Goal: Task Accomplishment & Management: Use online tool/utility

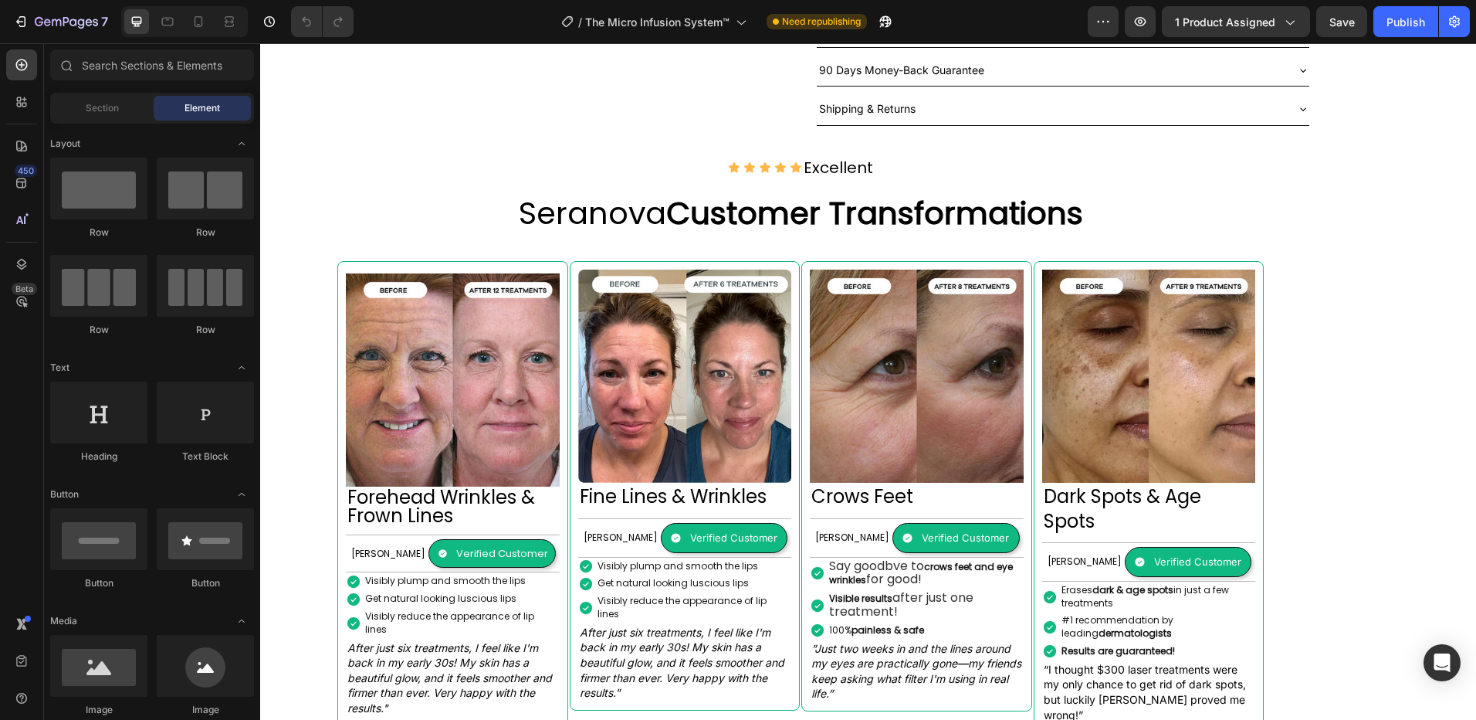
scroll to position [1235, 0]
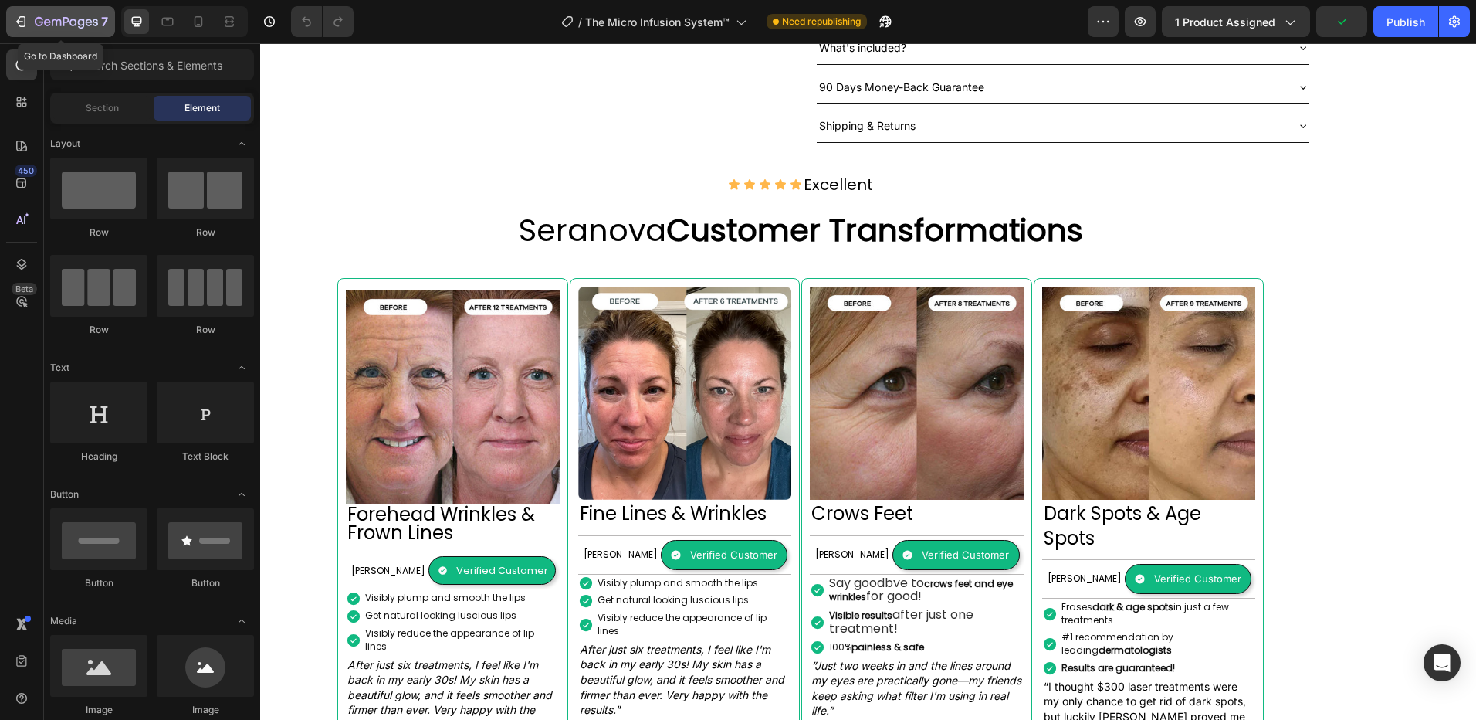
click at [21, 19] on icon "button" at bounding box center [20, 21] width 15 height 15
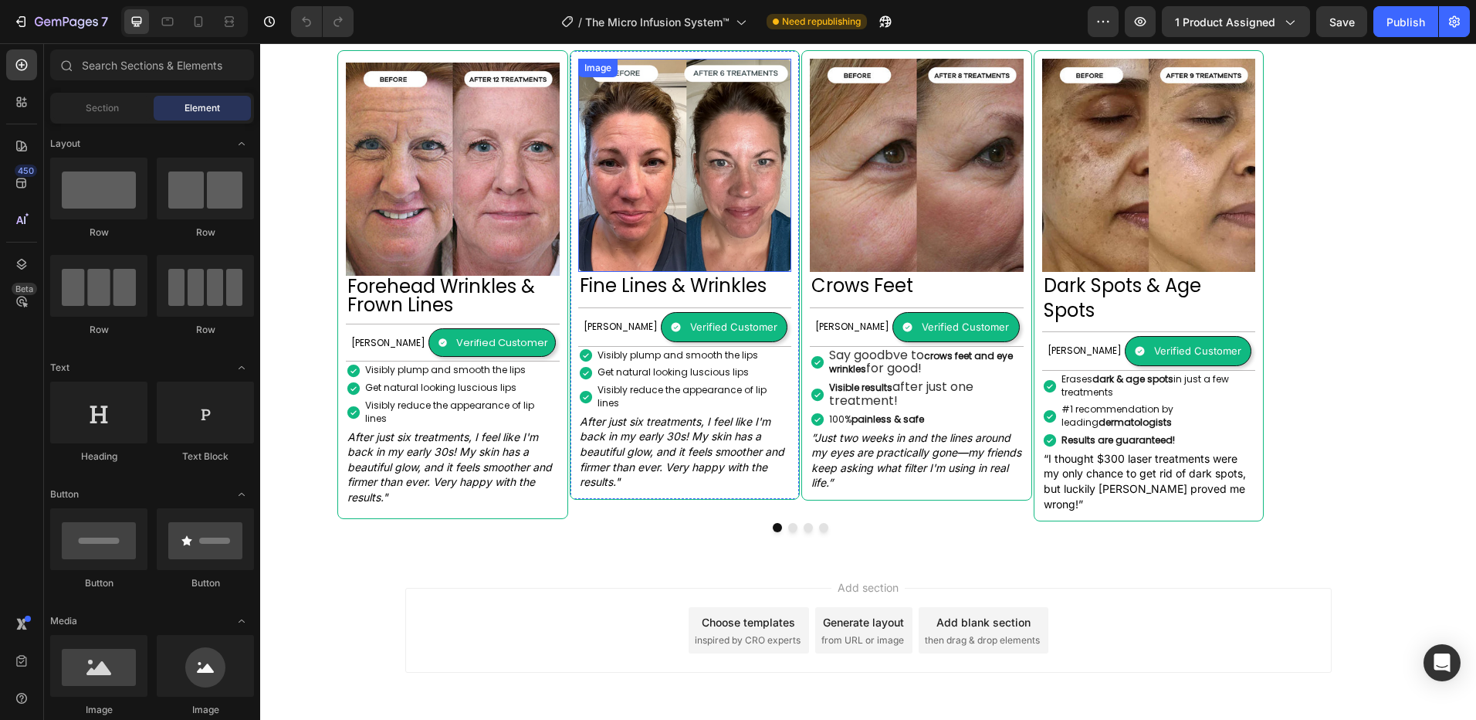
scroll to position [1077, 0]
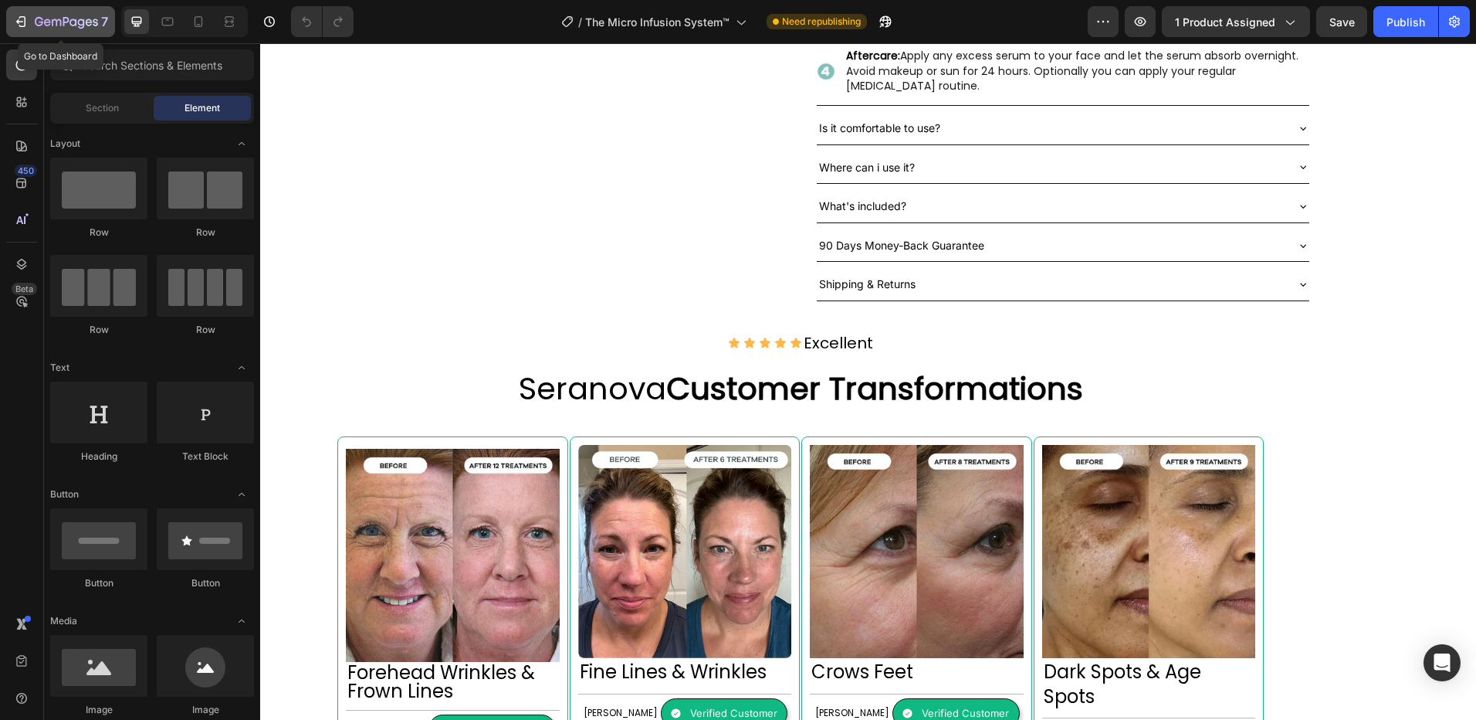
click at [27, 18] on icon "button" at bounding box center [20, 21] width 15 height 15
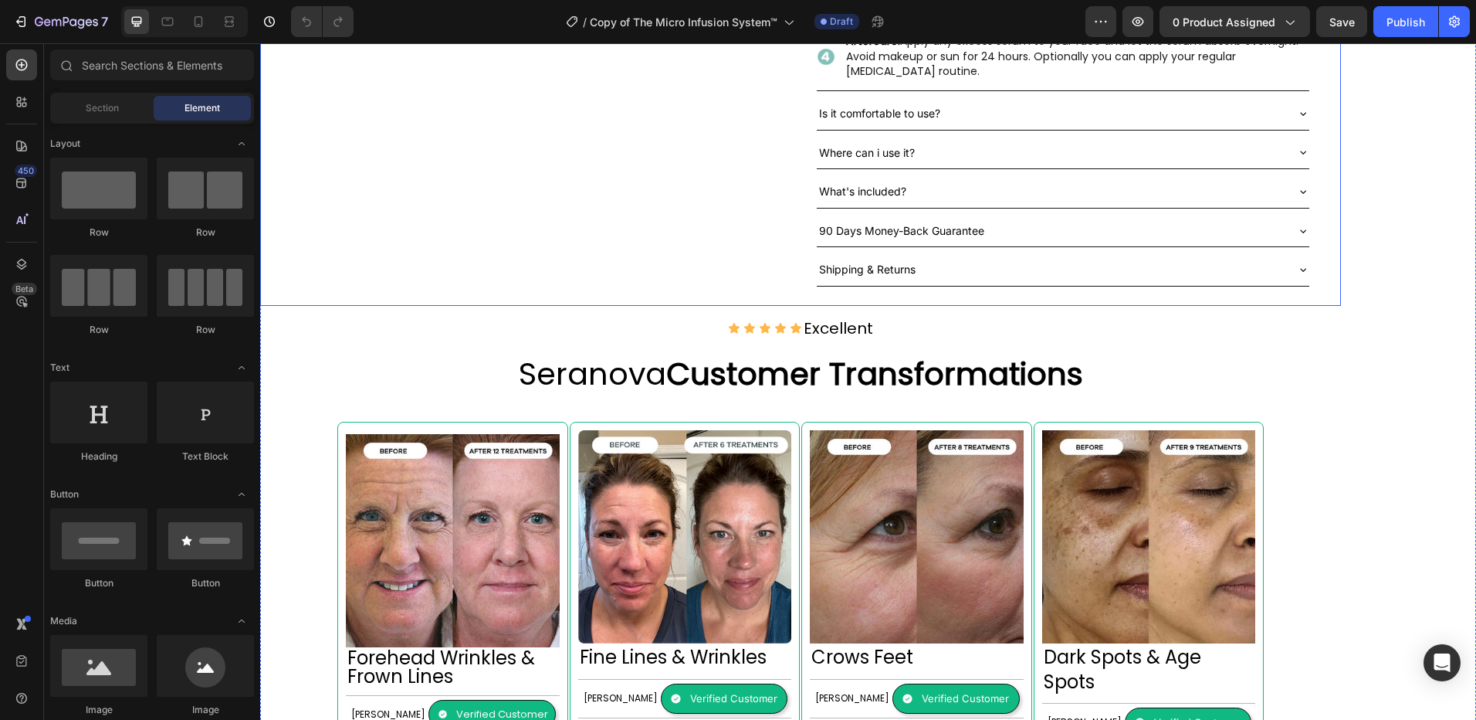
scroll to position [1235, 0]
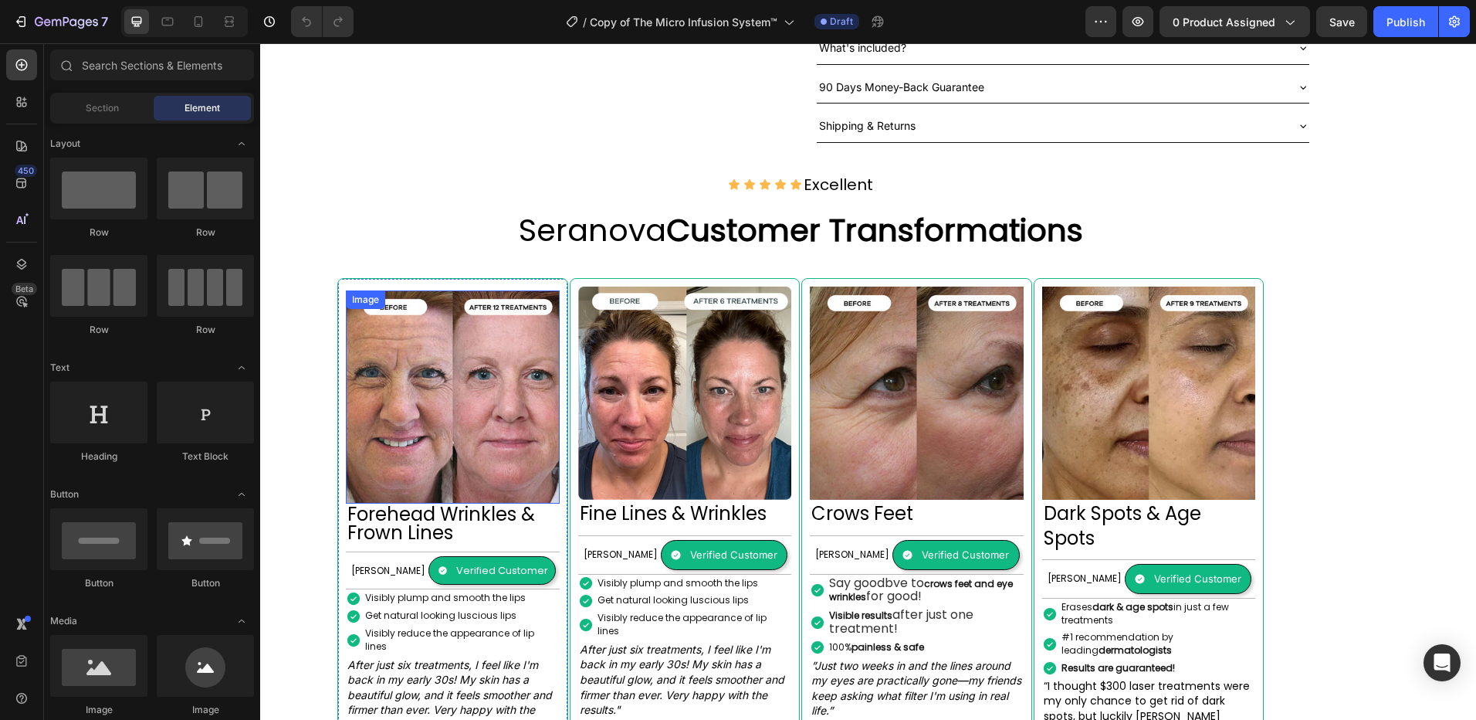
click at [367, 293] on div "Image" at bounding box center [365, 300] width 33 height 14
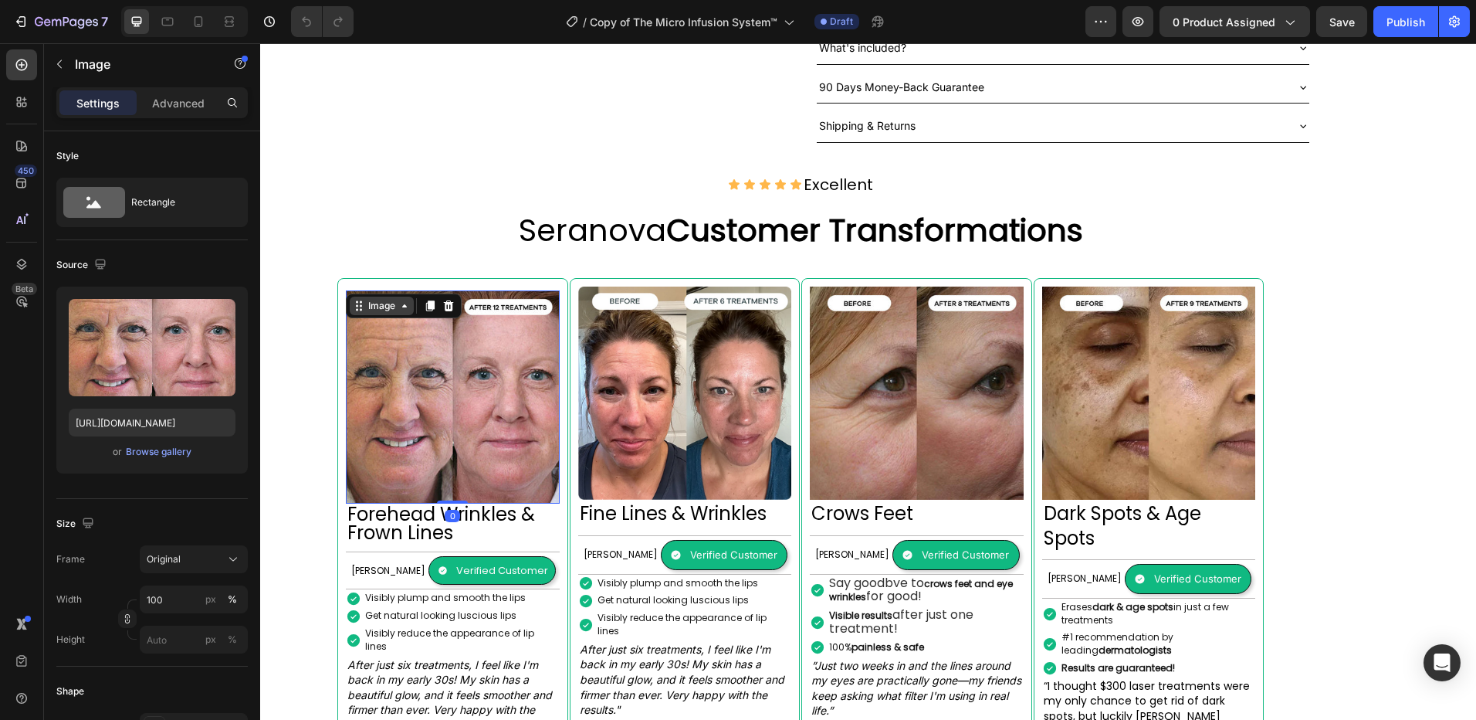
click at [370, 299] on div "Image" at bounding box center [381, 306] width 33 height 14
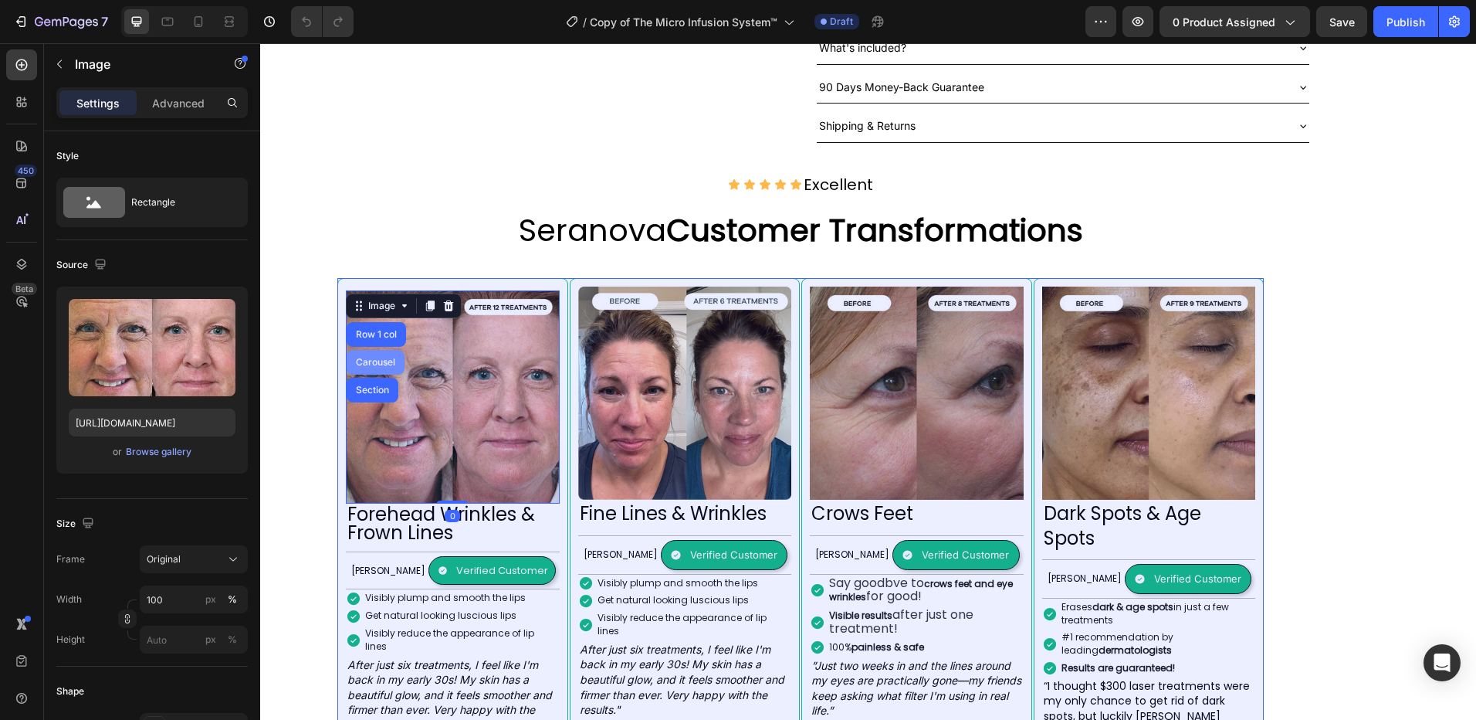
click at [375, 350] on div "Carousel" at bounding box center [376, 362] width 58 height 25
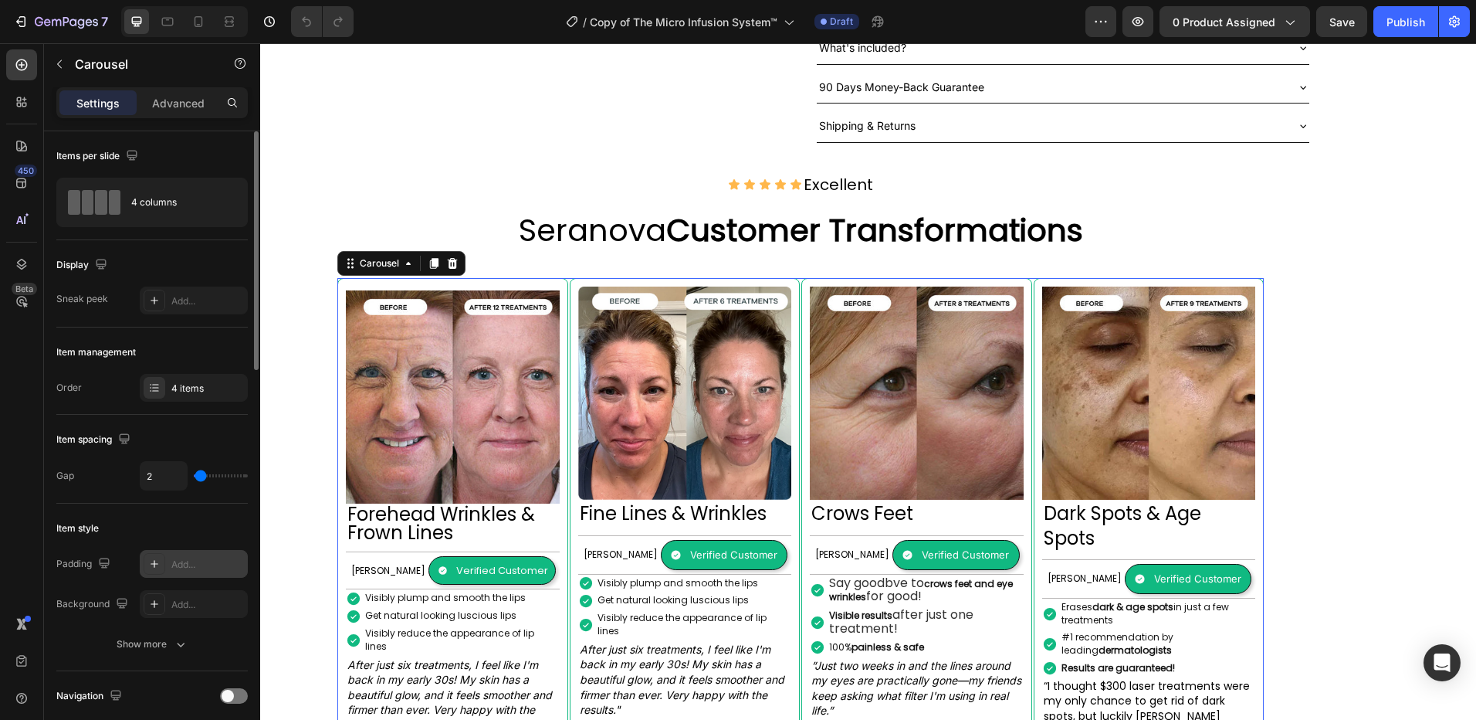
scroll to position [154, 0]
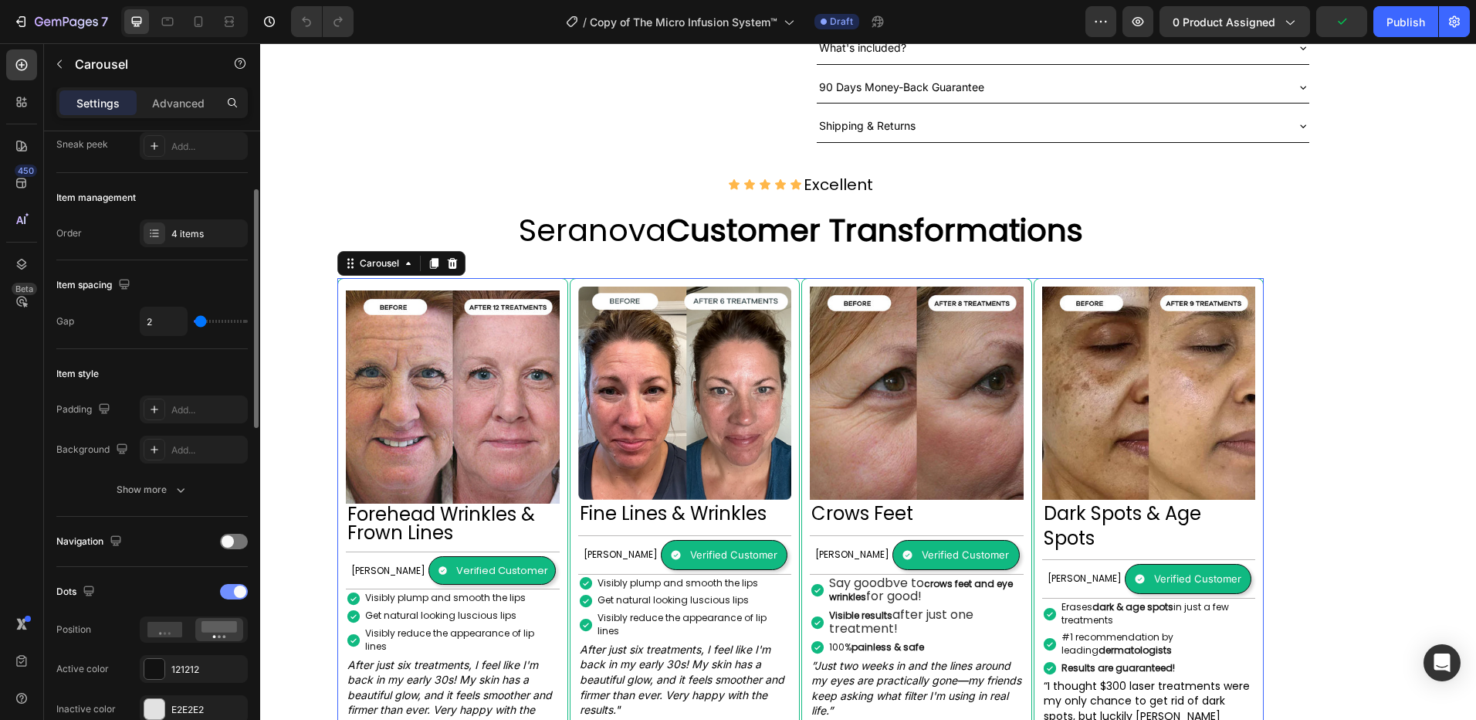
click at [224, 594] on div at bounding box center [234, 591] width 28 height 15
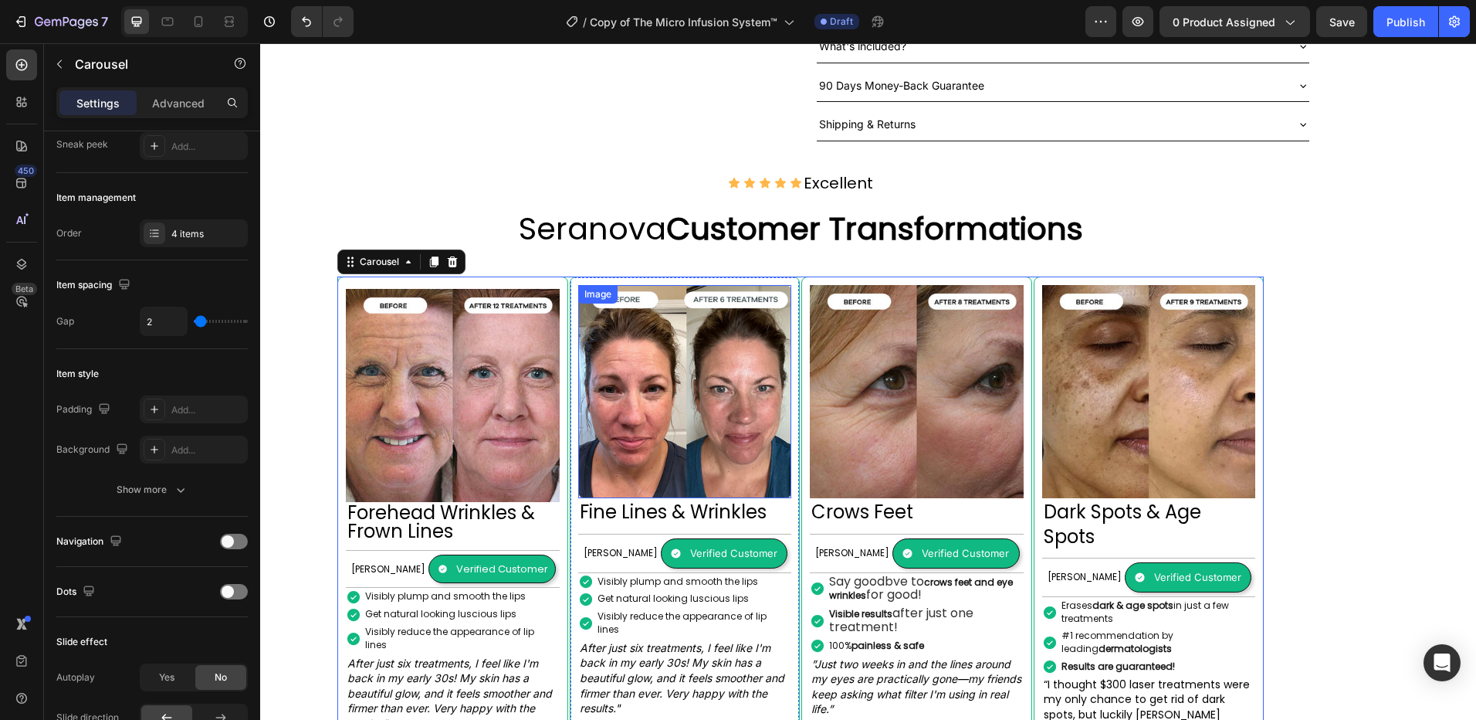
scroll to position [1235, 0]
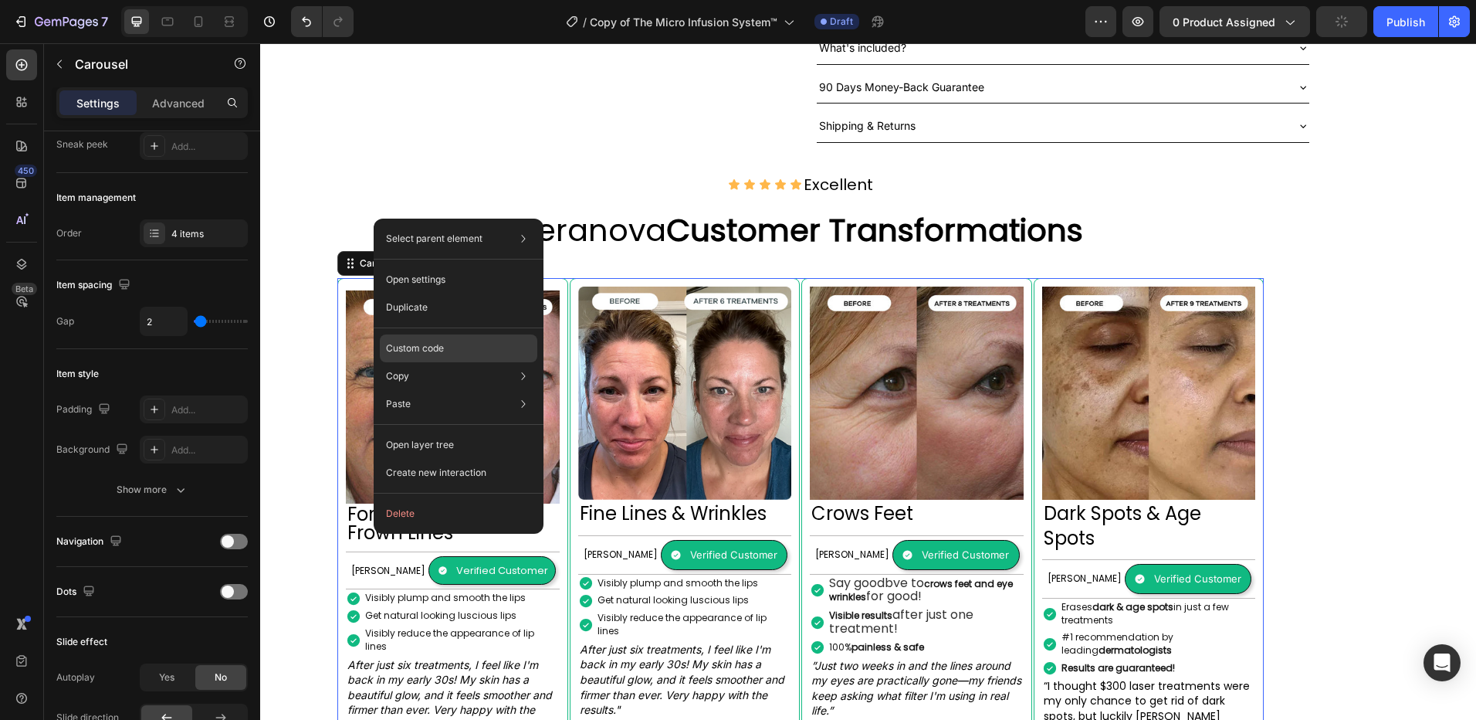
click at [426, 344] on p "Custom code" at bounding box center [415, 348] width 58 height 14
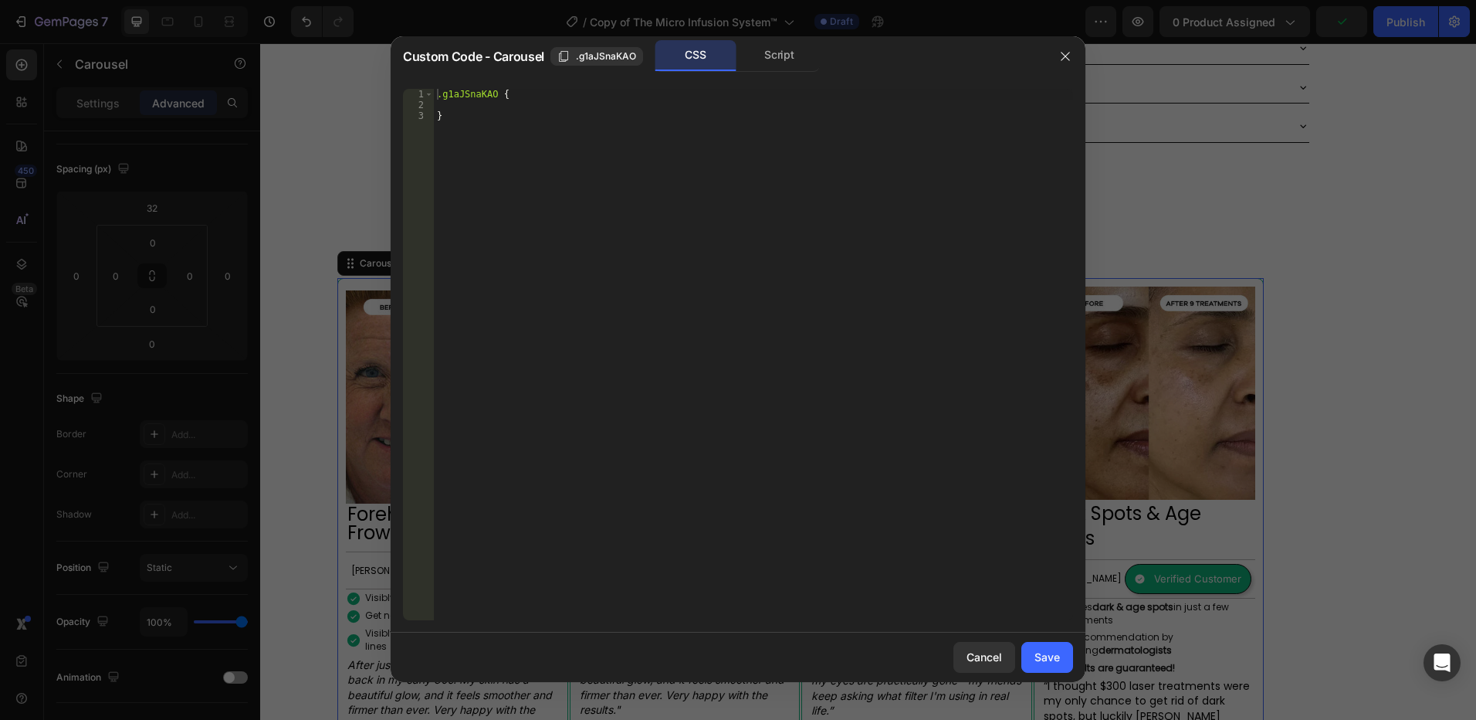
type textarea "}"
click at [503, 127] on div ".g1aJSnaKAO { }" at bounding box center [753, 365] width 639 height 553
paste textarea "carousel's ID .gem-slider-next { bottom: -40px!important; top: auto!important; …"
type textarea "carousel's ID .gem-slider-next { bottom: -40px!important; top: auto!important; …"
paste textarea "carousel's ID .gem-slider-next { bottom: -40px!important; top: auto!important; …"
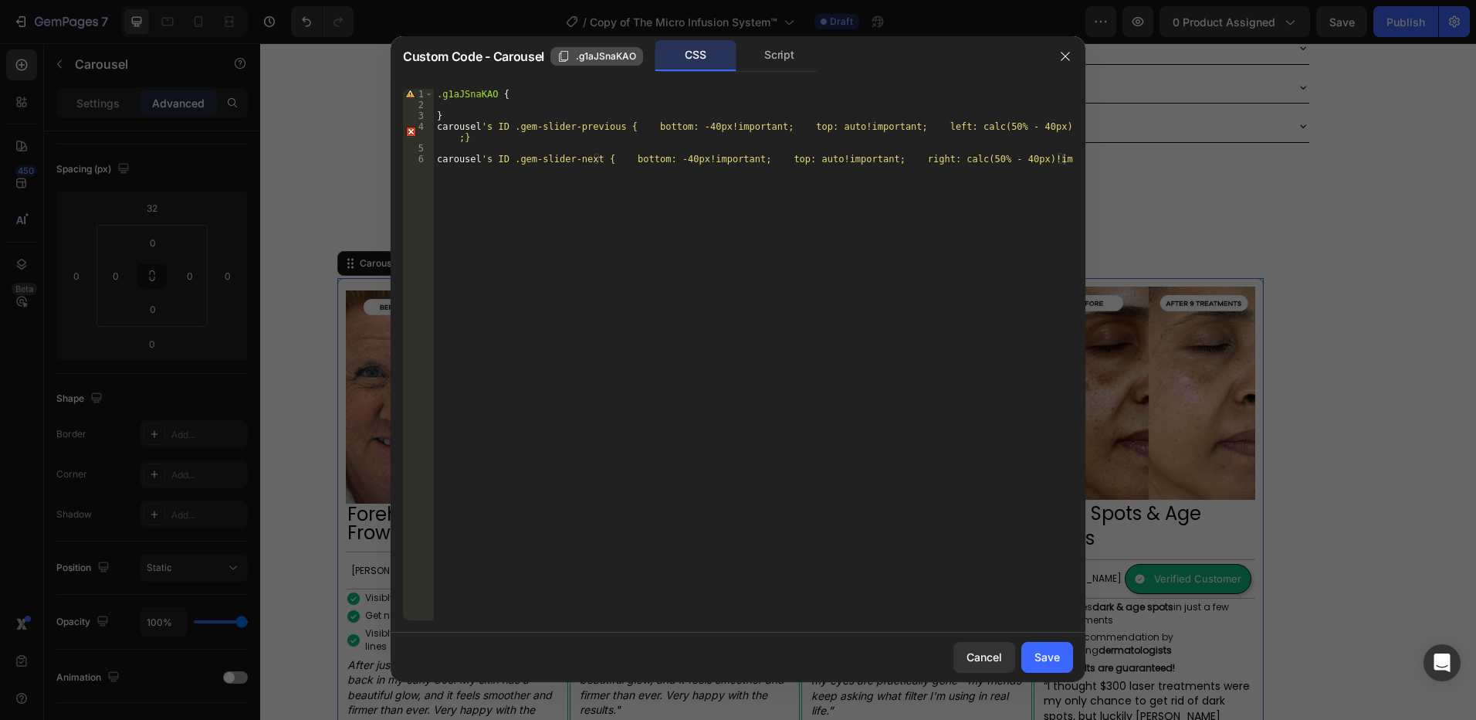
click at [587, 56] on span ".g1aJSnaKAO" at bounding box center [606, 56] width 60 height 14
drag, startPoint x: 438, startPoint y: 130, endPoint x: 501, endPoint y: 129, distance: 63.3
click at [501, 129] on div ".g1aJSnaKAO { } carousel ' s ID .gem-slider-previous { bottom: -40px!important;…" at bounding box center [753, 365] width 639 height 553
paste textarea ".g1aJSnaKAO"
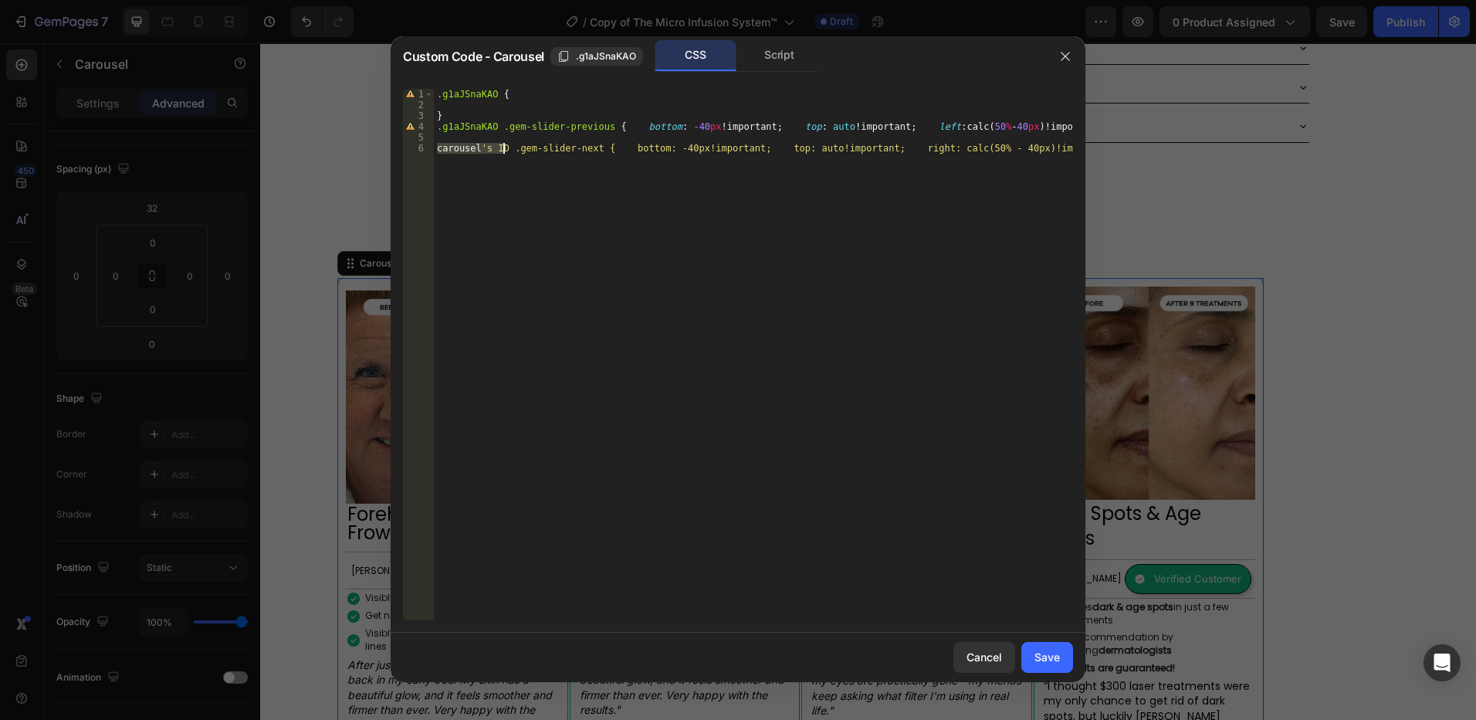
drag, startPoint x: 439, startPoint y: 147, endPoint x: 503, endPoint y: 149, distance: 64.1
click at [503, 149] on div ".g1aJSnaKAO { } .g1aJSnaKAO .gem-slider-previous { bottom : -40 px !important ;…" at bounding box center [753, 365] width 639 height 553
paste textarea ".g1aJSnaKAO"
type textarea ".g1aJSnaKAO .gem-slider-next { bottom: -40px!important; top: auto!important; ri…"
click at [578, 248] on div ".g1aJSnaKAO { } .g1aJSnaKAO .gem-slider-previous { bottom : -40 px !important ;…" at bounding box center [753, 365] width 639 height 553
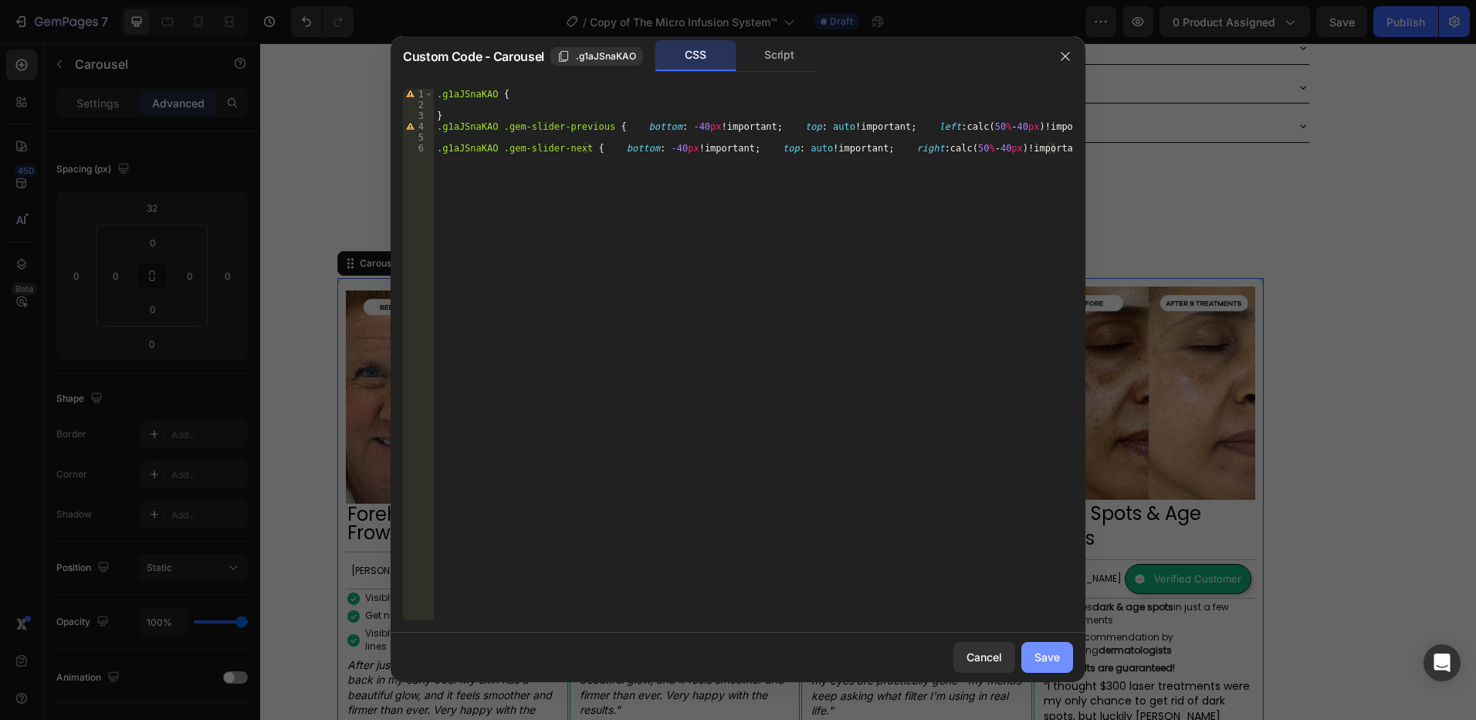
drag, startPoint x: 1047, startPoint y: 655, endPoint x: 777, endPoint y: 611, distance: 272.9
click at [1047, 655] on div "Save" at bounding box center [1047, 656] width 25 height 16
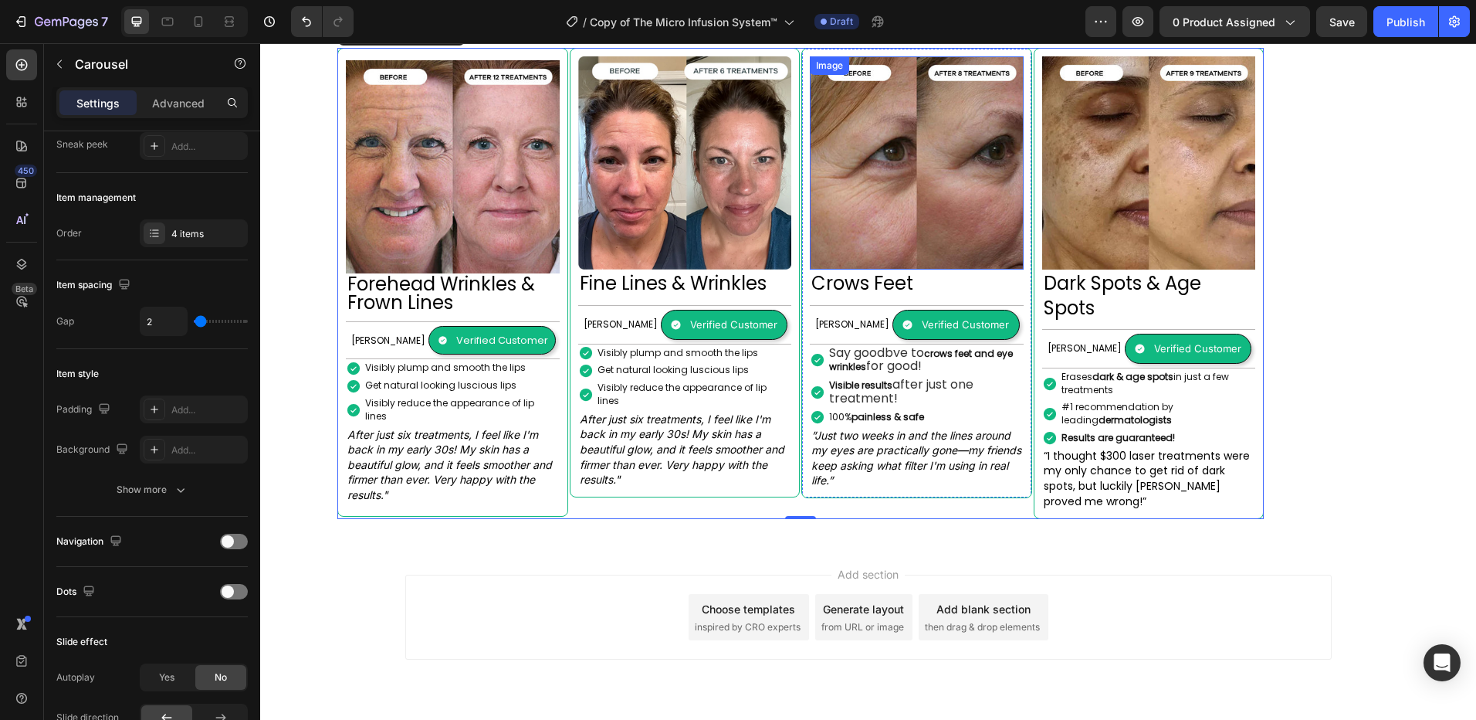
scroll to position [1467, 0]
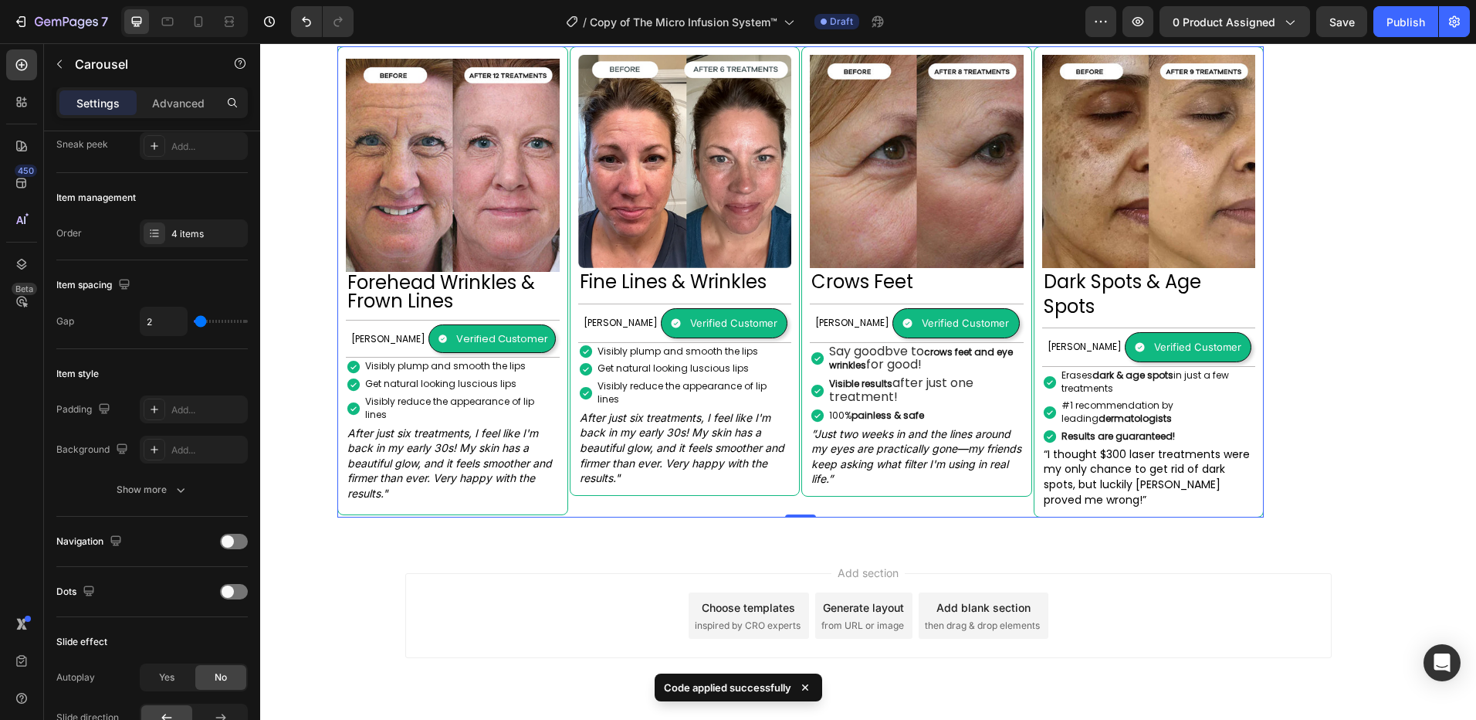
click at [808, 523] on div "0" at bounding box center [800, 529] width 15 height 12
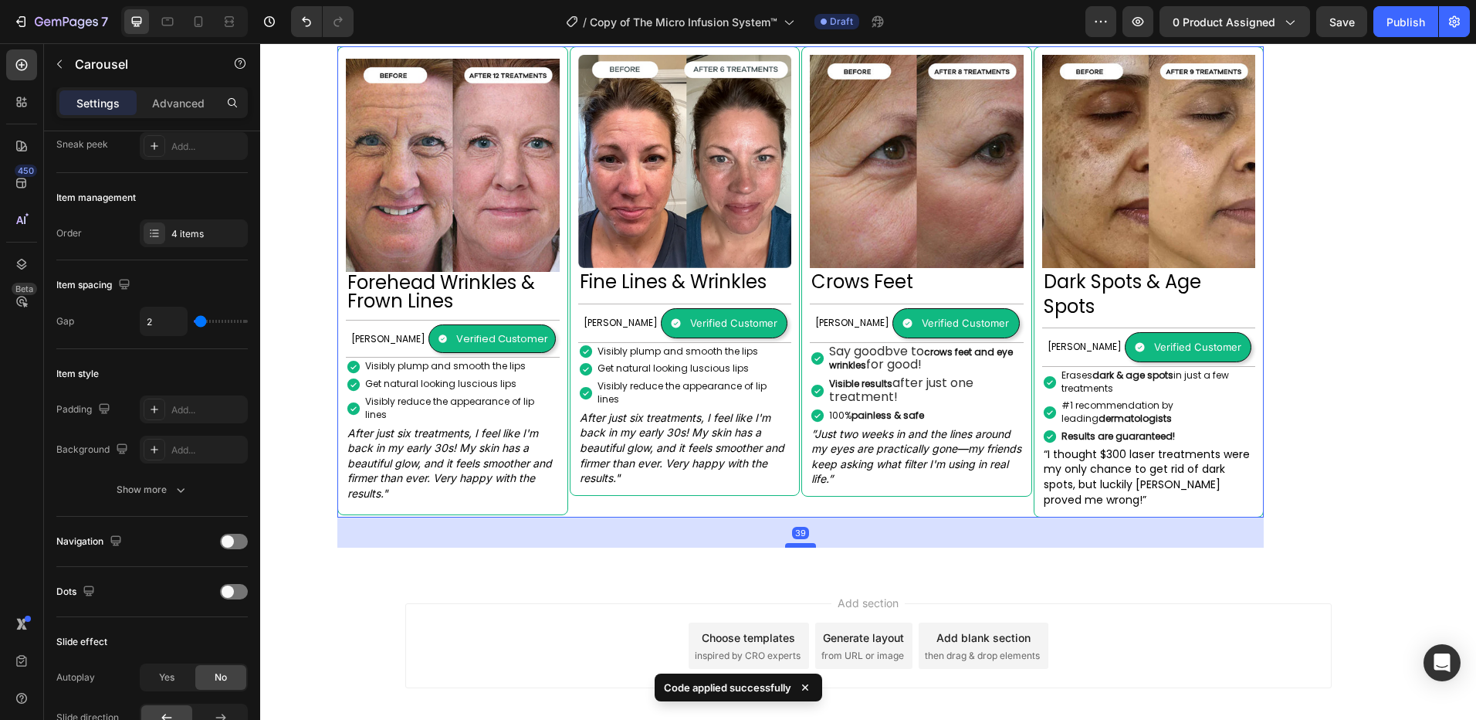
drag, startPoint x: 814, startPoint y: 470, endPoint x: 810, endPoint y: 508, distance: 38.0
click at [810, 543] on div at bounding box center [800, 545] width 31 height 5
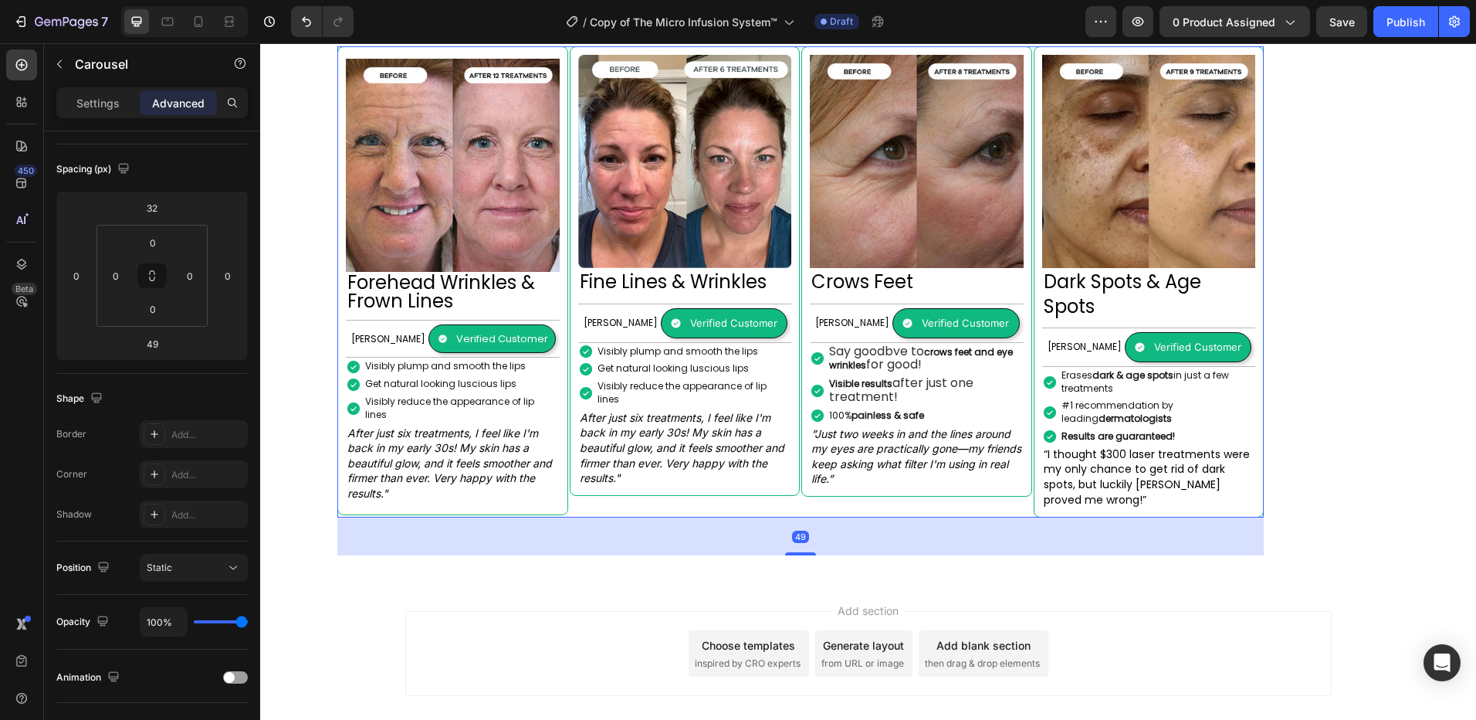
click at [828, 517] on div "49" at bounding box center [800, 536] width 926 height 38
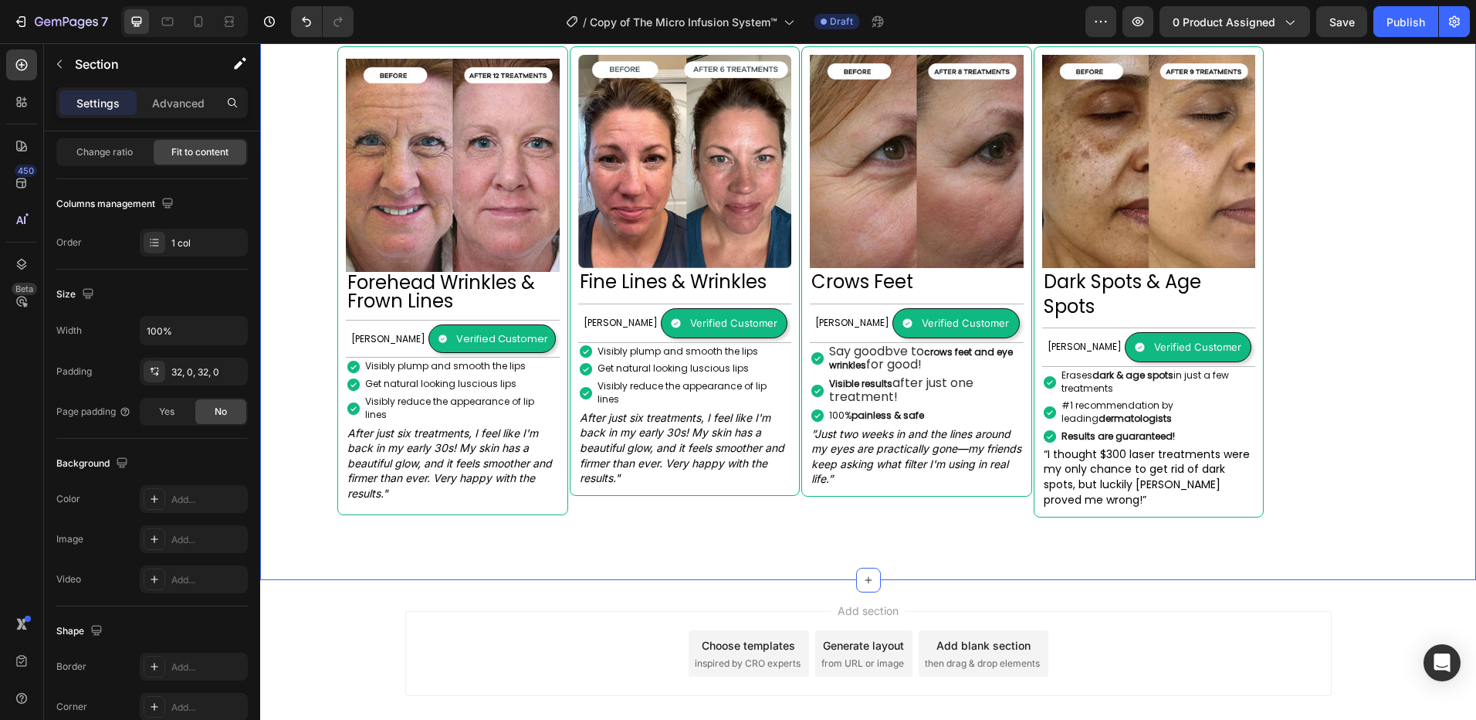
scroll to position [0, 0]
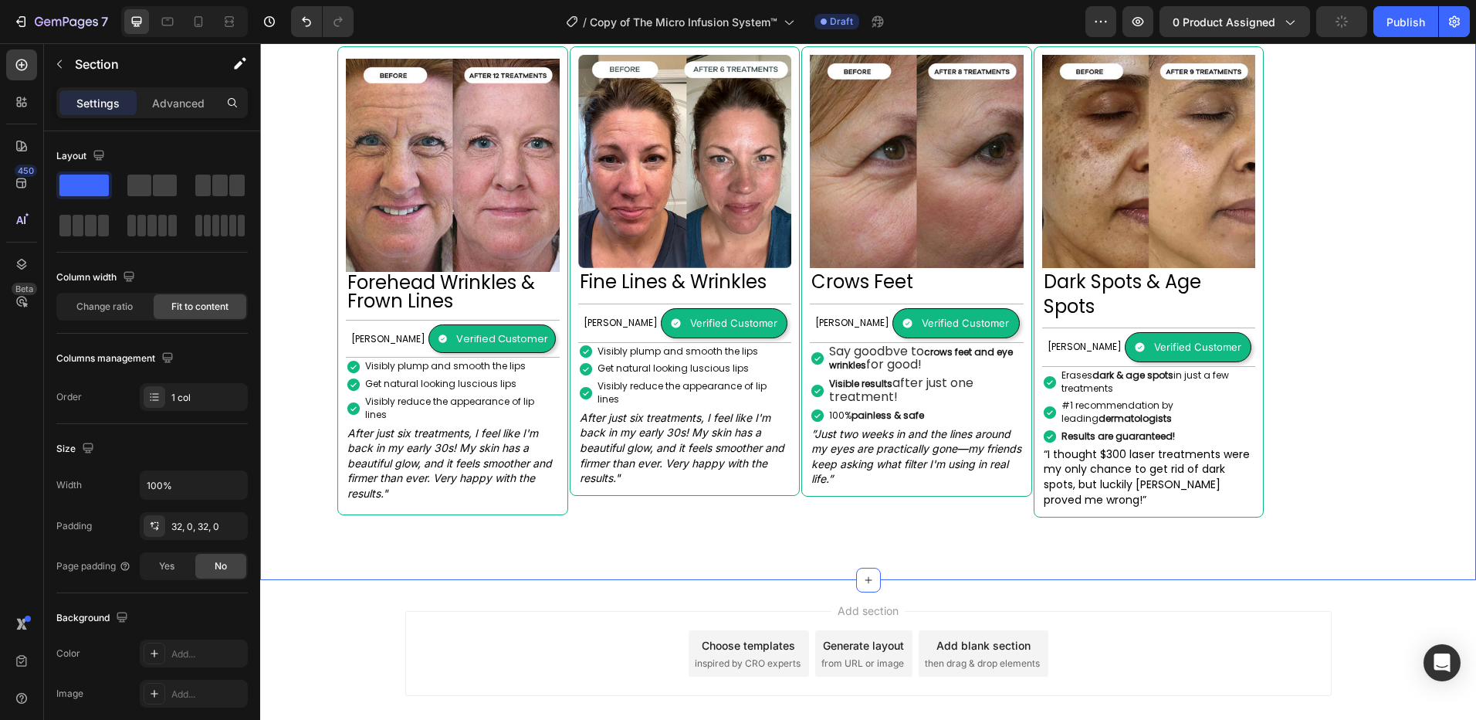
click at [845, 497] on div "Image Forehead Wrinkles & Frown Lines Heading Margret H. Text Block Verified Cu…" at bounding box center [800, 288] width 1081 height 533
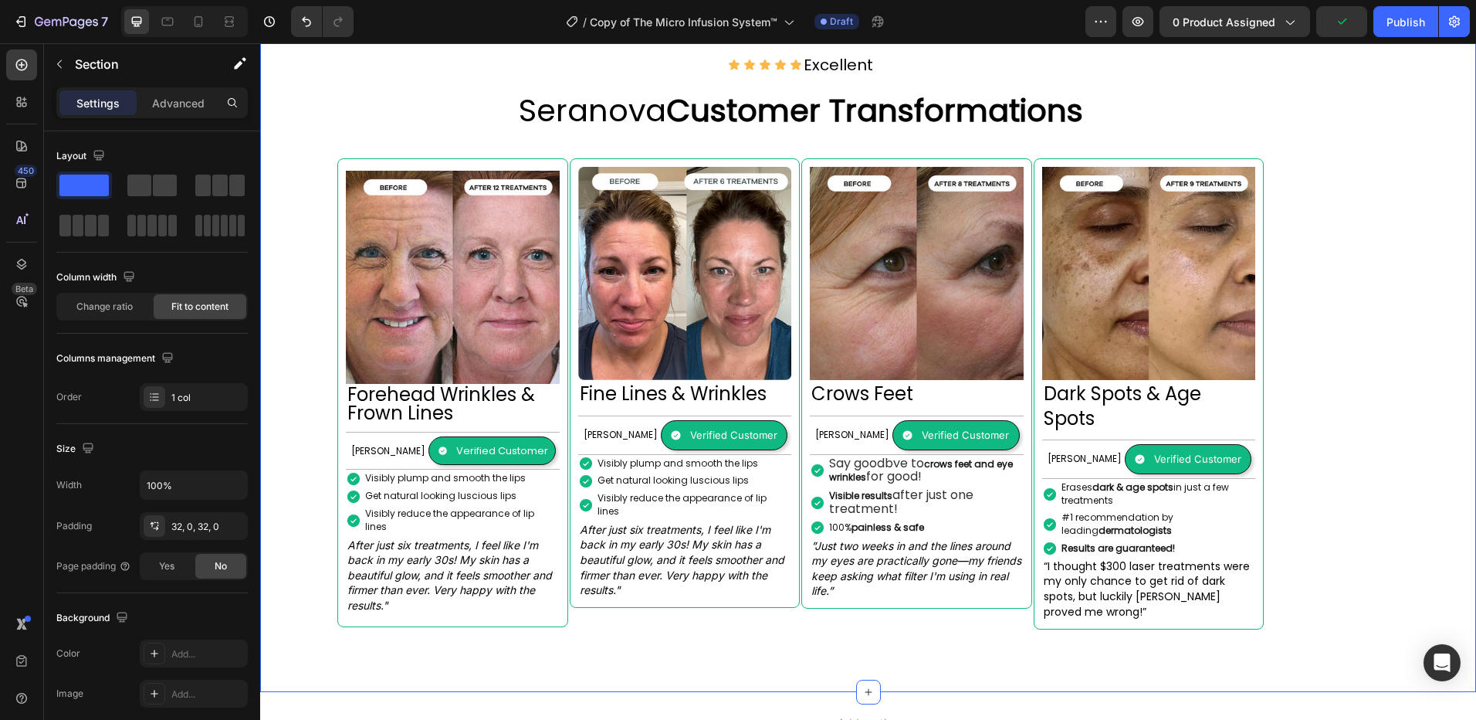
scroll to position [1390, 0]
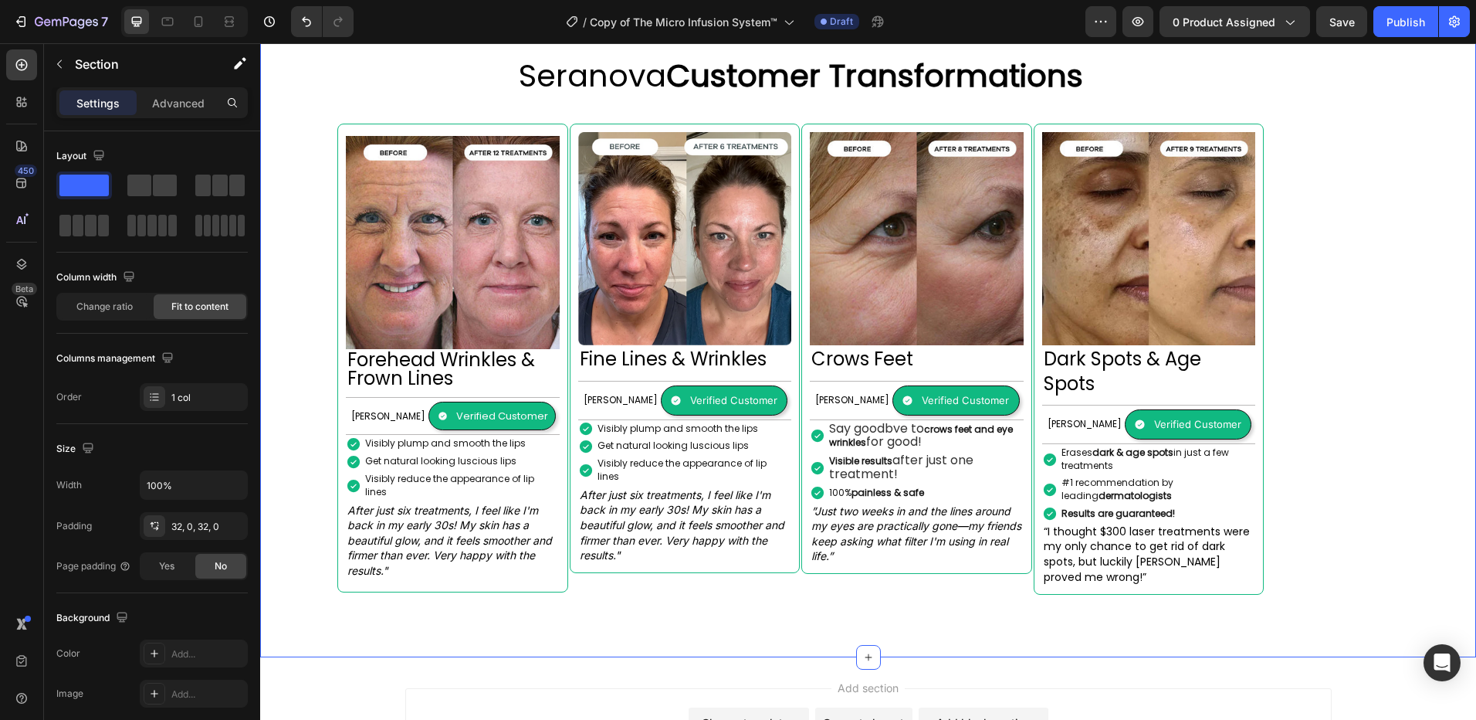
click at [815, 572] on div "Image Forehead Wrinkles & Frown Lines Heading Margret H. Text Block Verified Cu…" at bounding box center [800, 365] width 1081 height 533
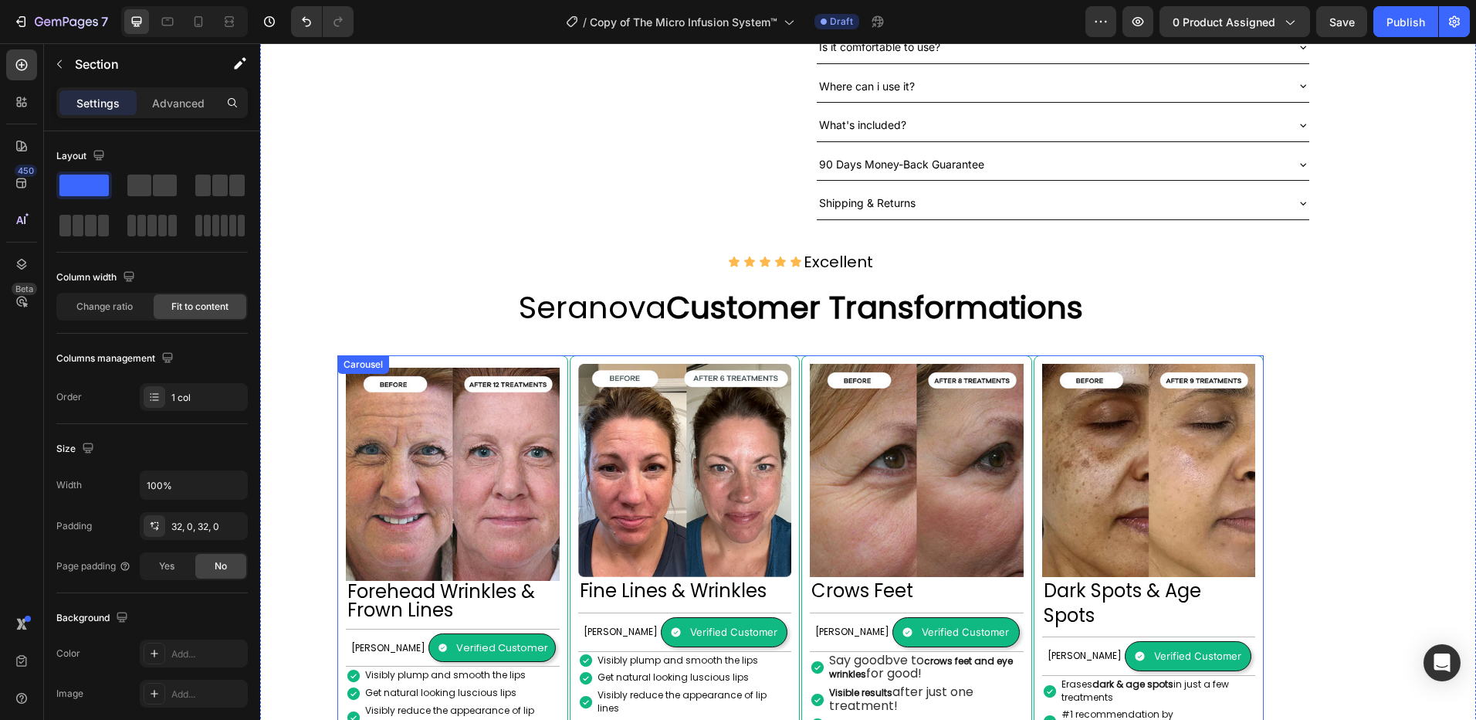
scroll to position [1467, 0]
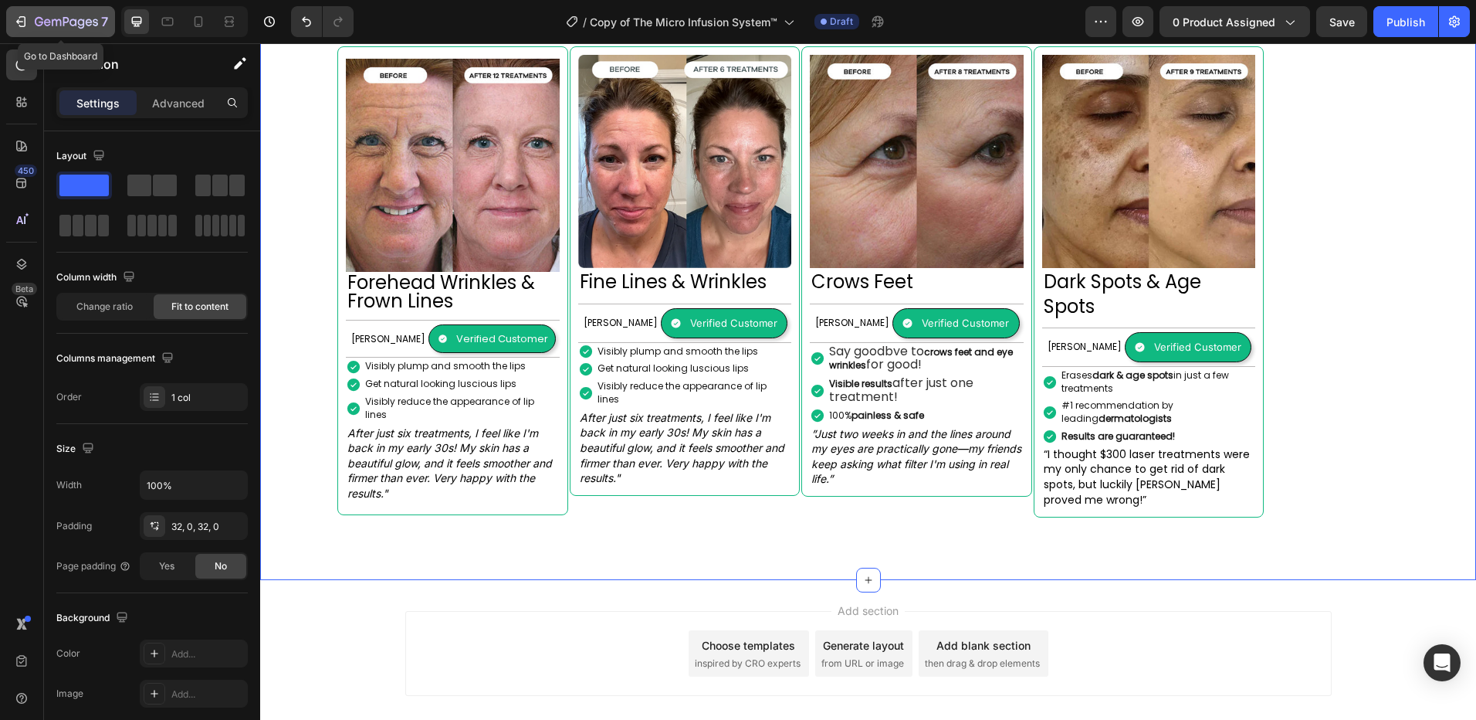
click at [40, 17] on icon "button" at bounding box center [66, 22] width 63 height 13
